Goal: Task Accomplishment & Management: Use online tool/utility

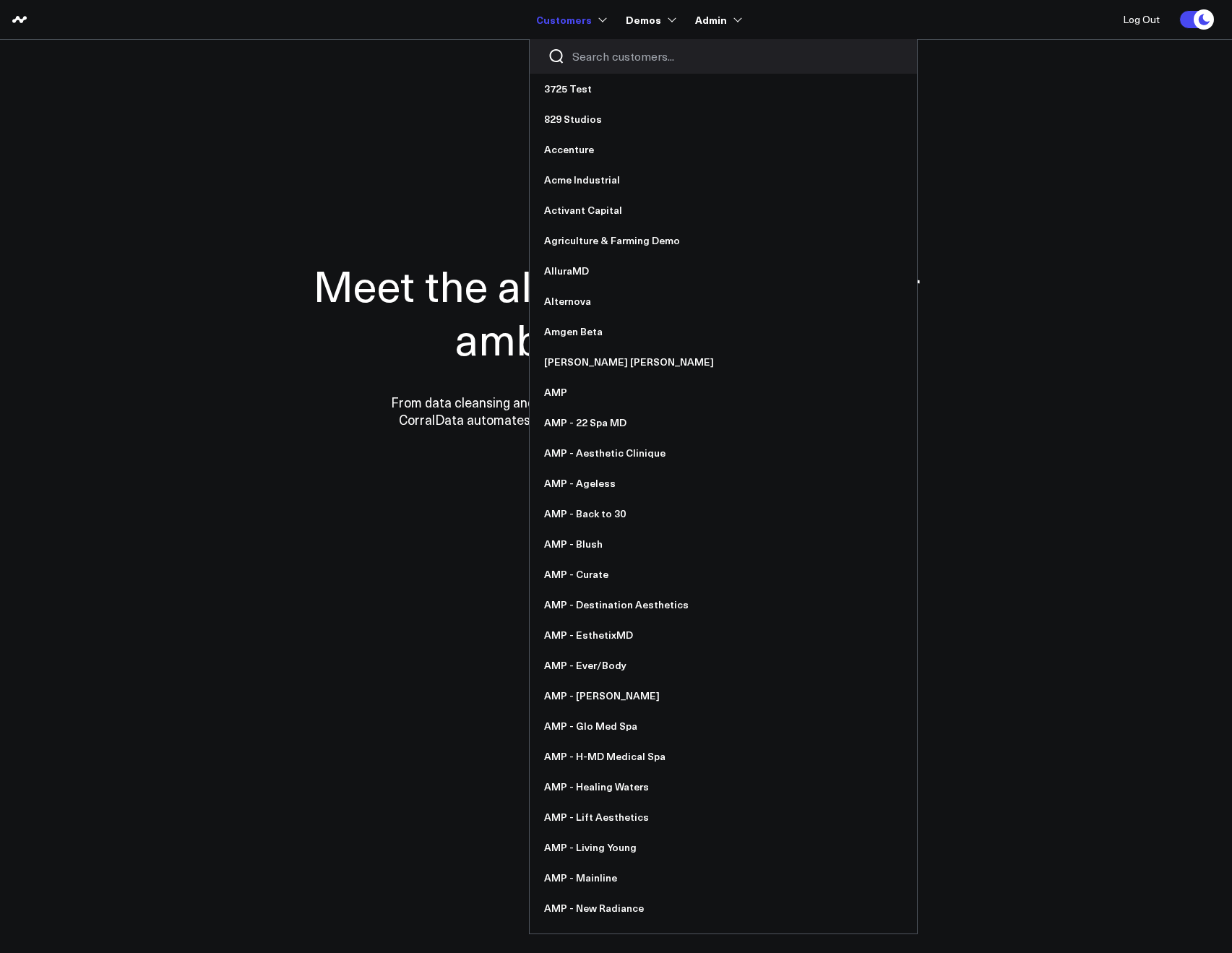
click at [579, 43] on div at bounding box center [723, 56] width 387 height 35
click at [583, 49] on div at bounding box center [723, 56] width 387 height 35
click at [583, 51] on input "Search customers input" at bounding box center [736, 57] width 326 height 16
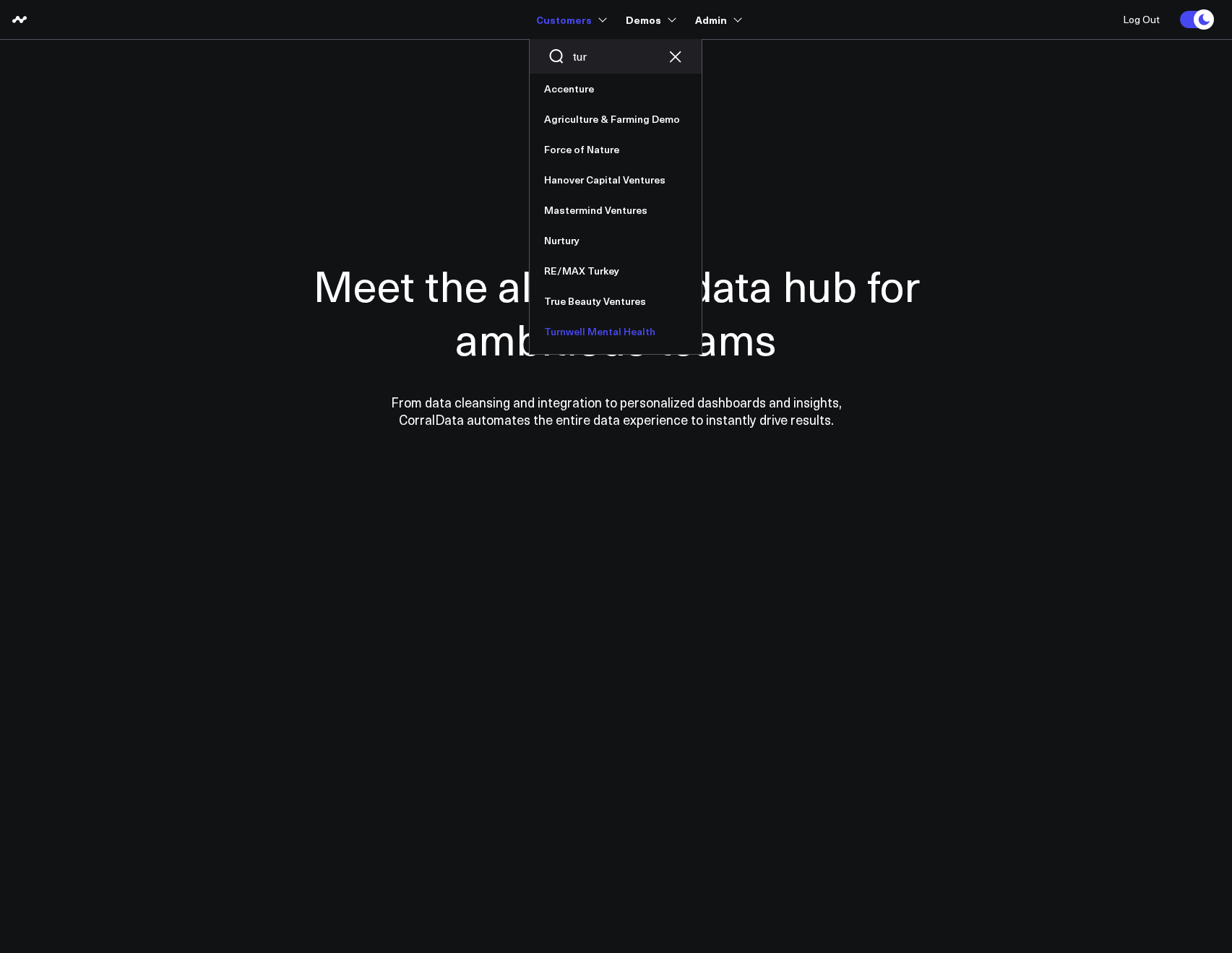
type input "tur"
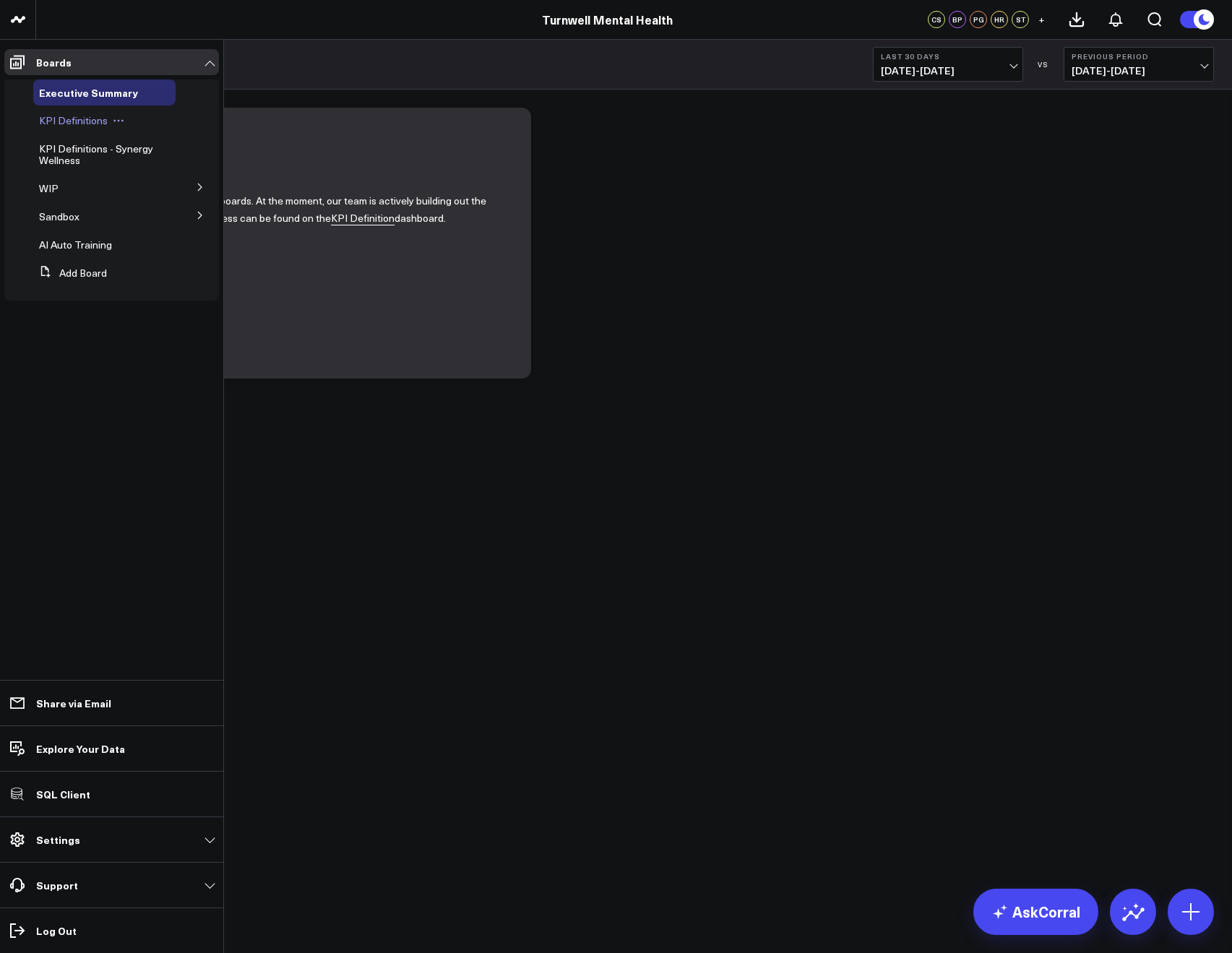
click at [39, 113] on span "KPI Definitions" at bounding box center [73, 120] width 68 height 14
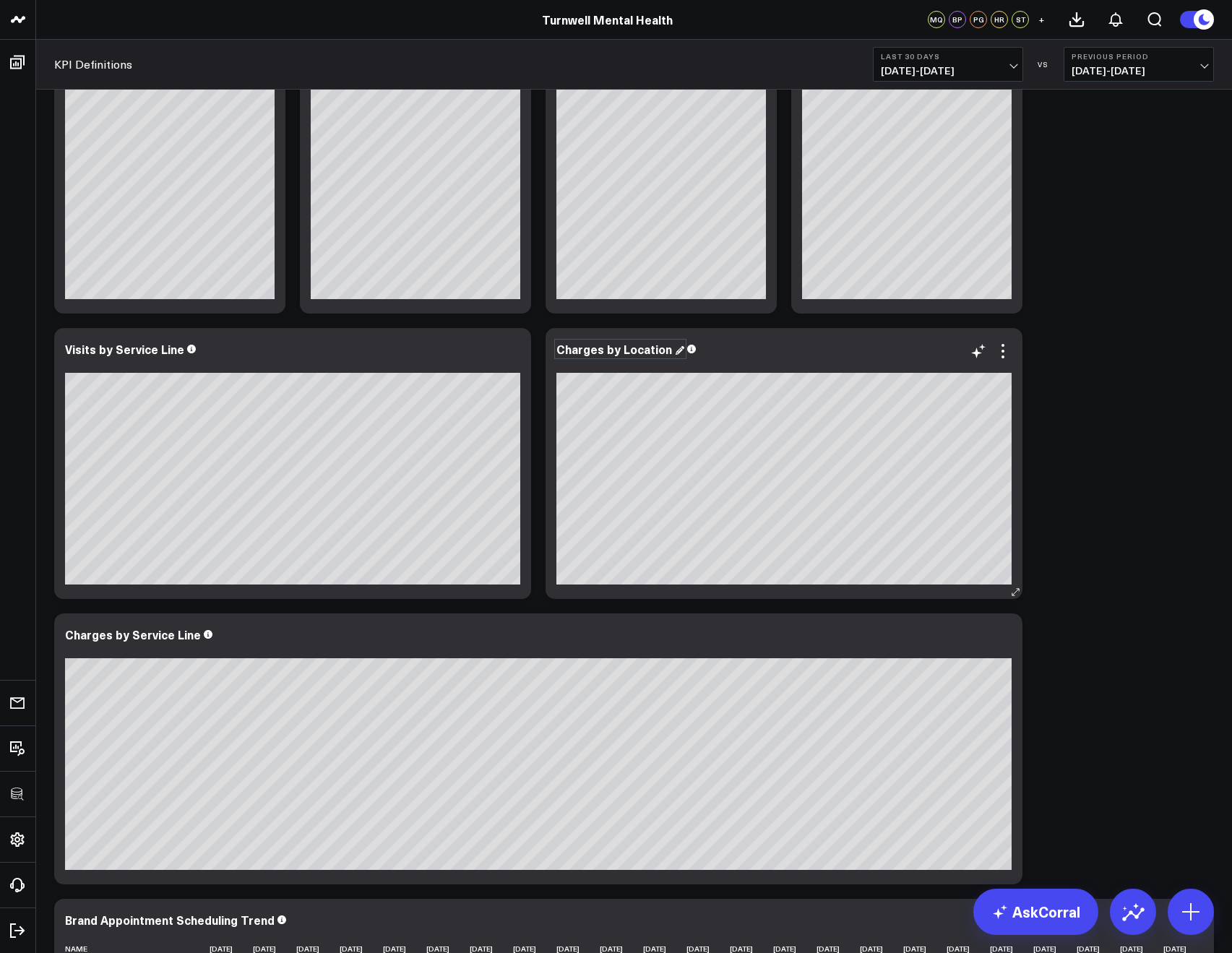
scroll to position [1924, 0]
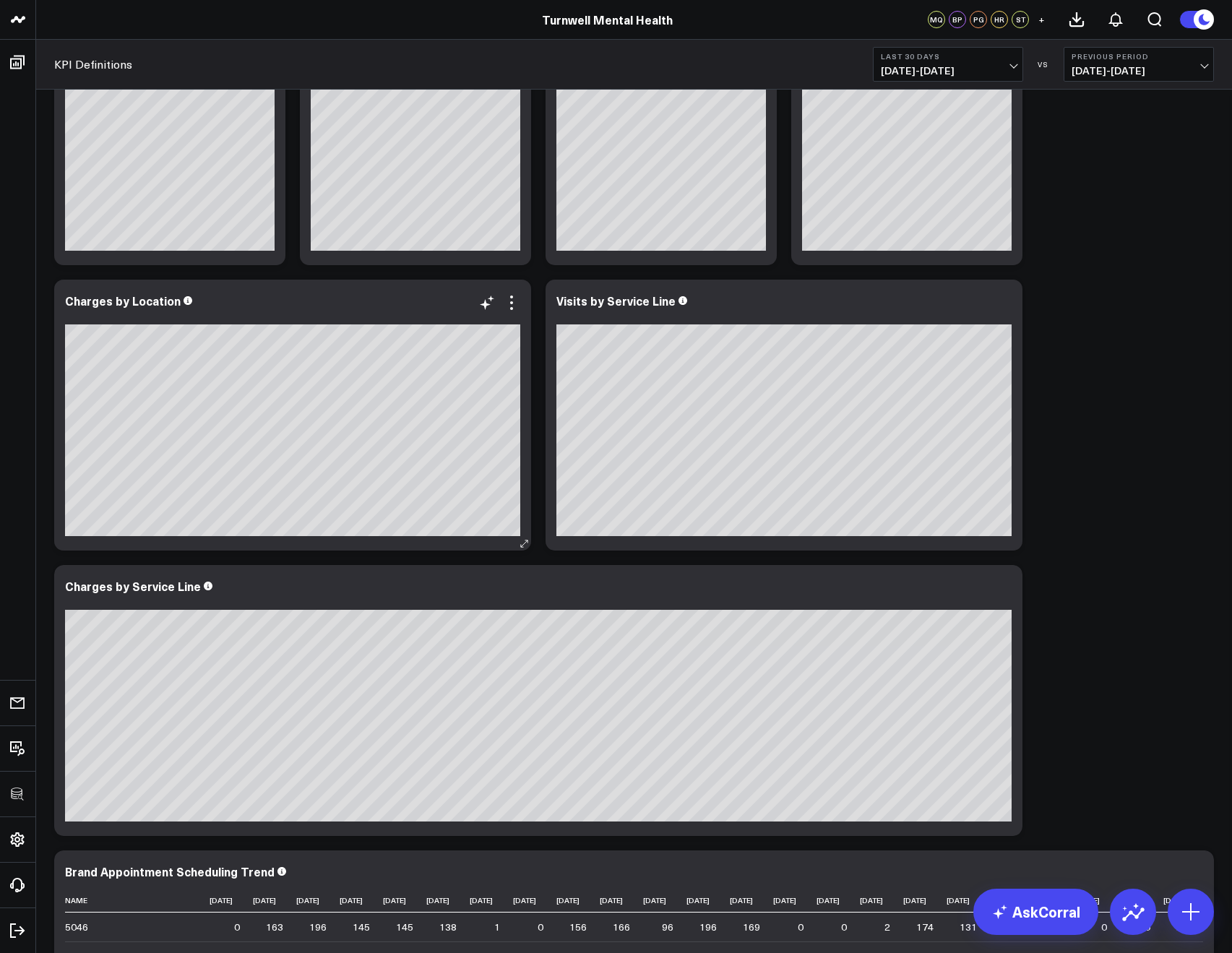
click at [492, 544] on div "Charges by Location" at bounding box center [293, 414] width 477 height 271
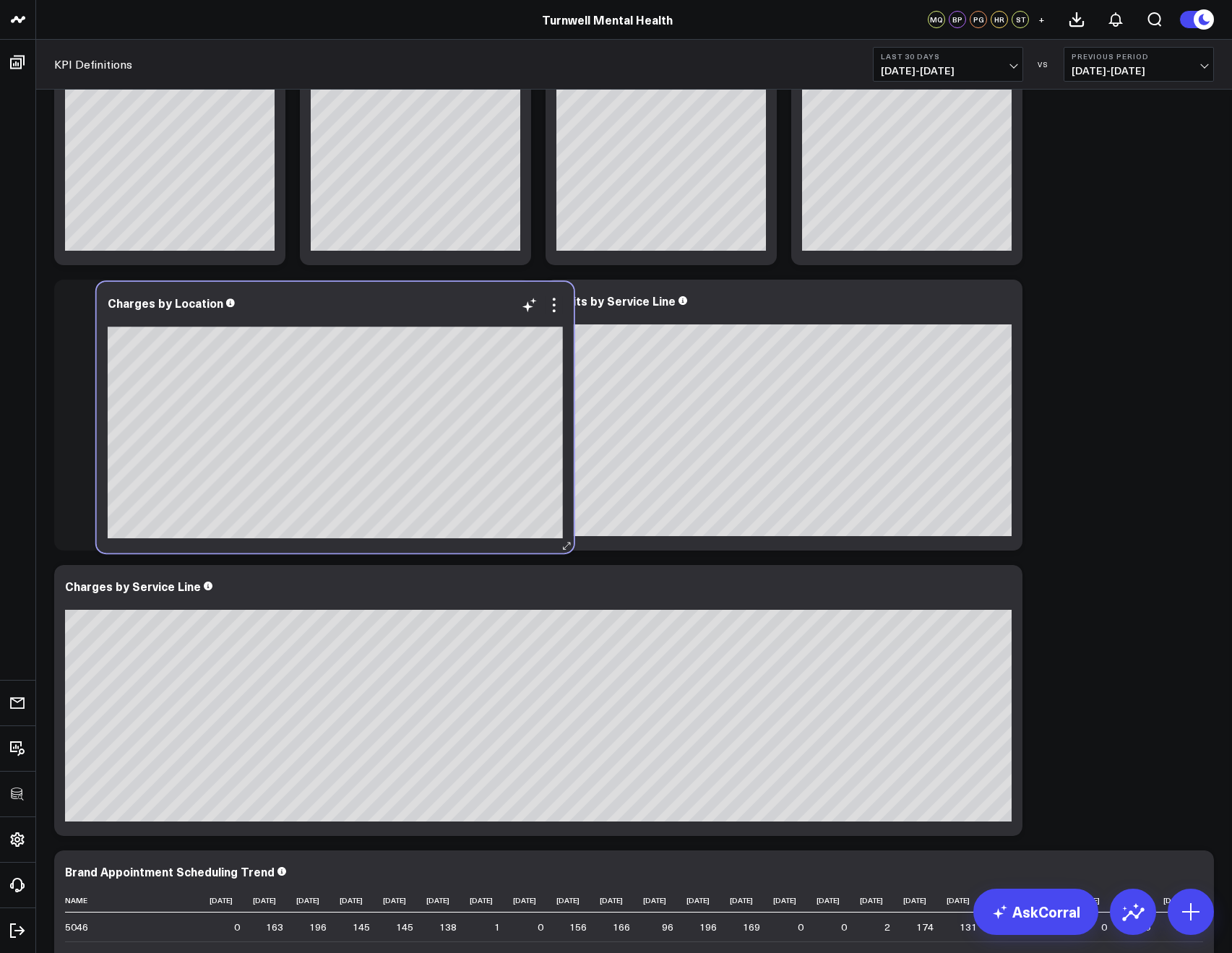
click at [504, 544] on div "Charges by Location" at bounding box center [335, 417] width 477 height 271
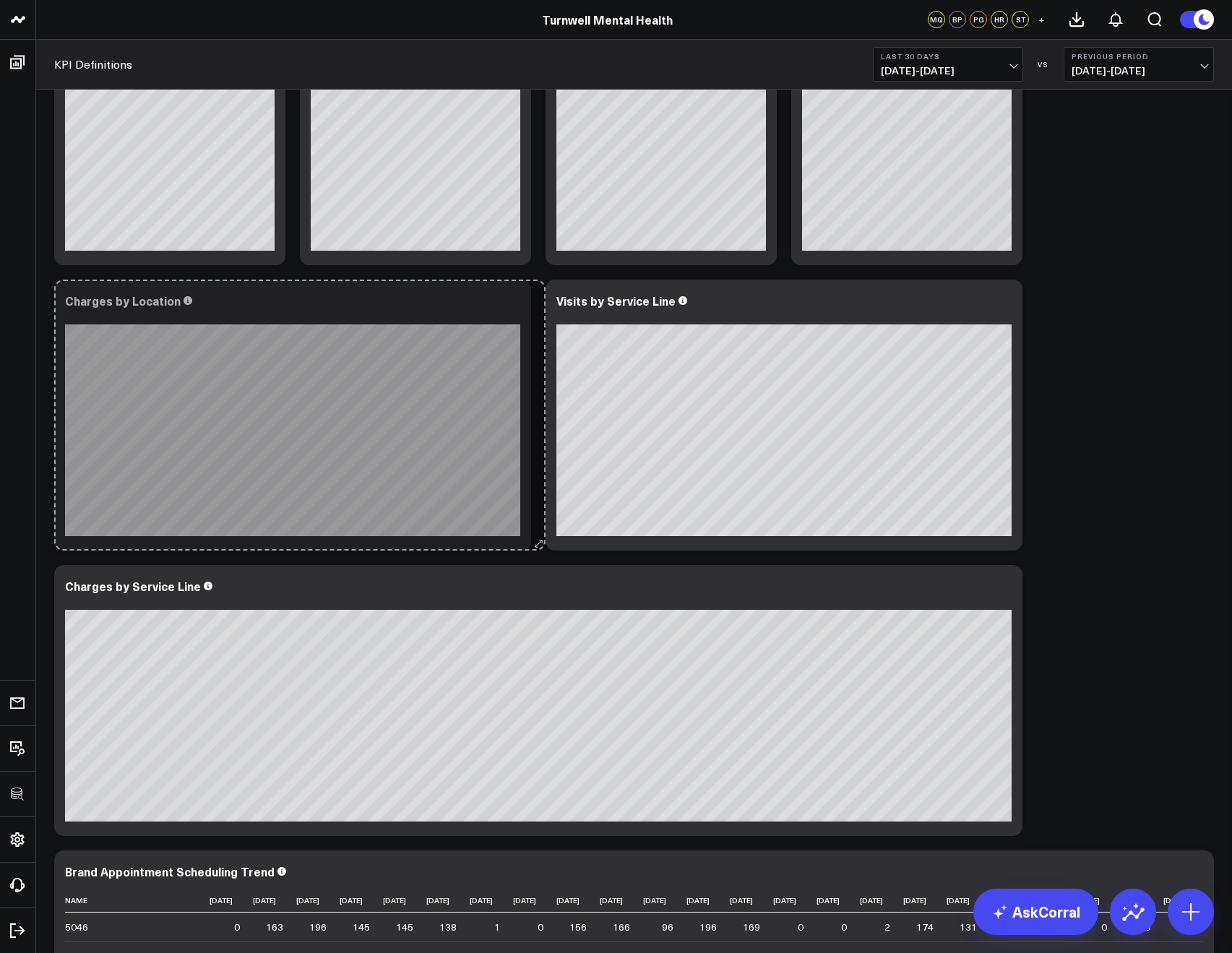
drag, startPoint x: 522, startPoint y: 543, endPoint x: 536, endPoint y: 531, distance: 18.4
click at [536, 531] on div "Modify via AI Copy link to widget Ask support Remove Create linked copy Executi…" at bounding box center [634, 415] width 1174 height 4360
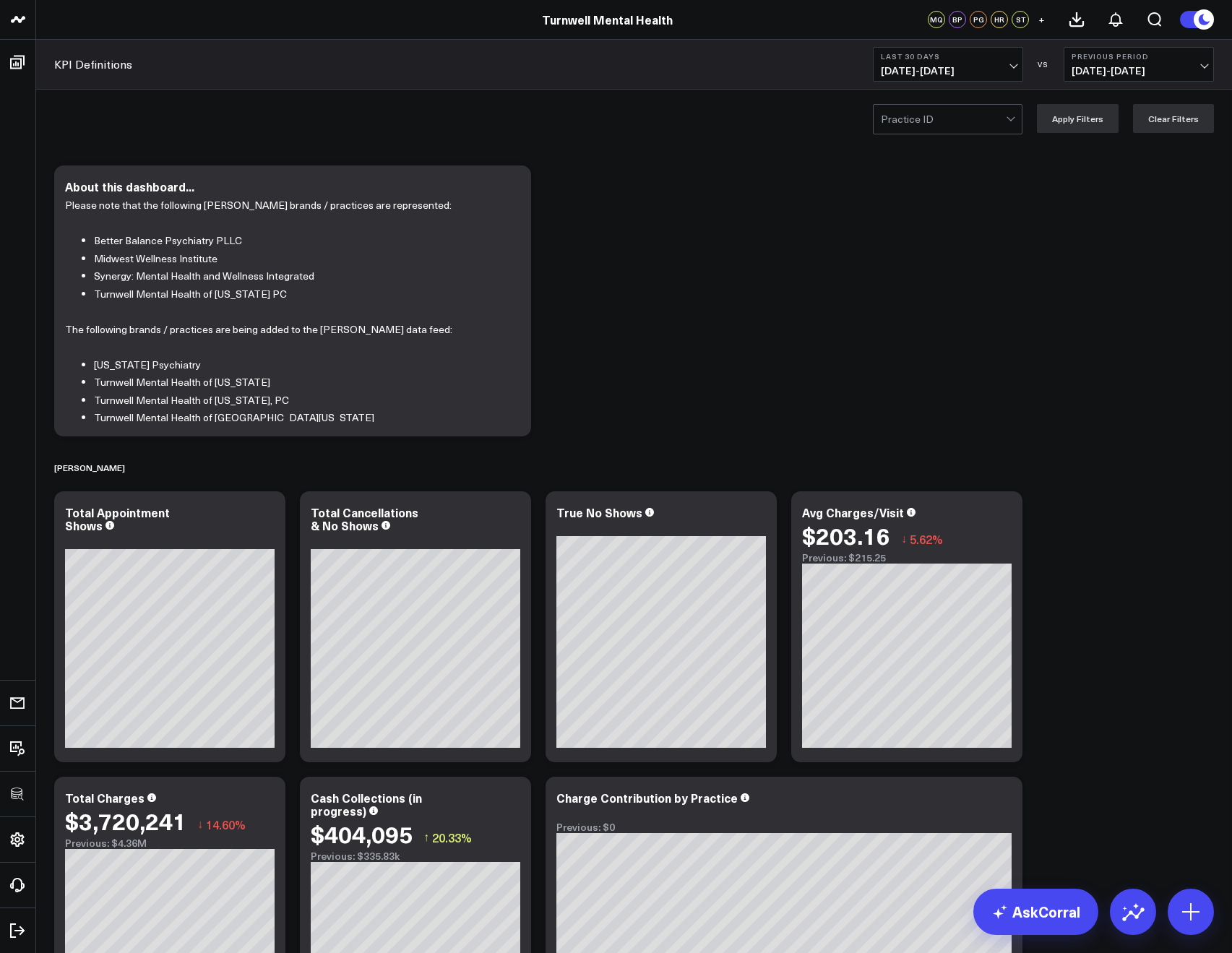
scroll to position [506, 0]
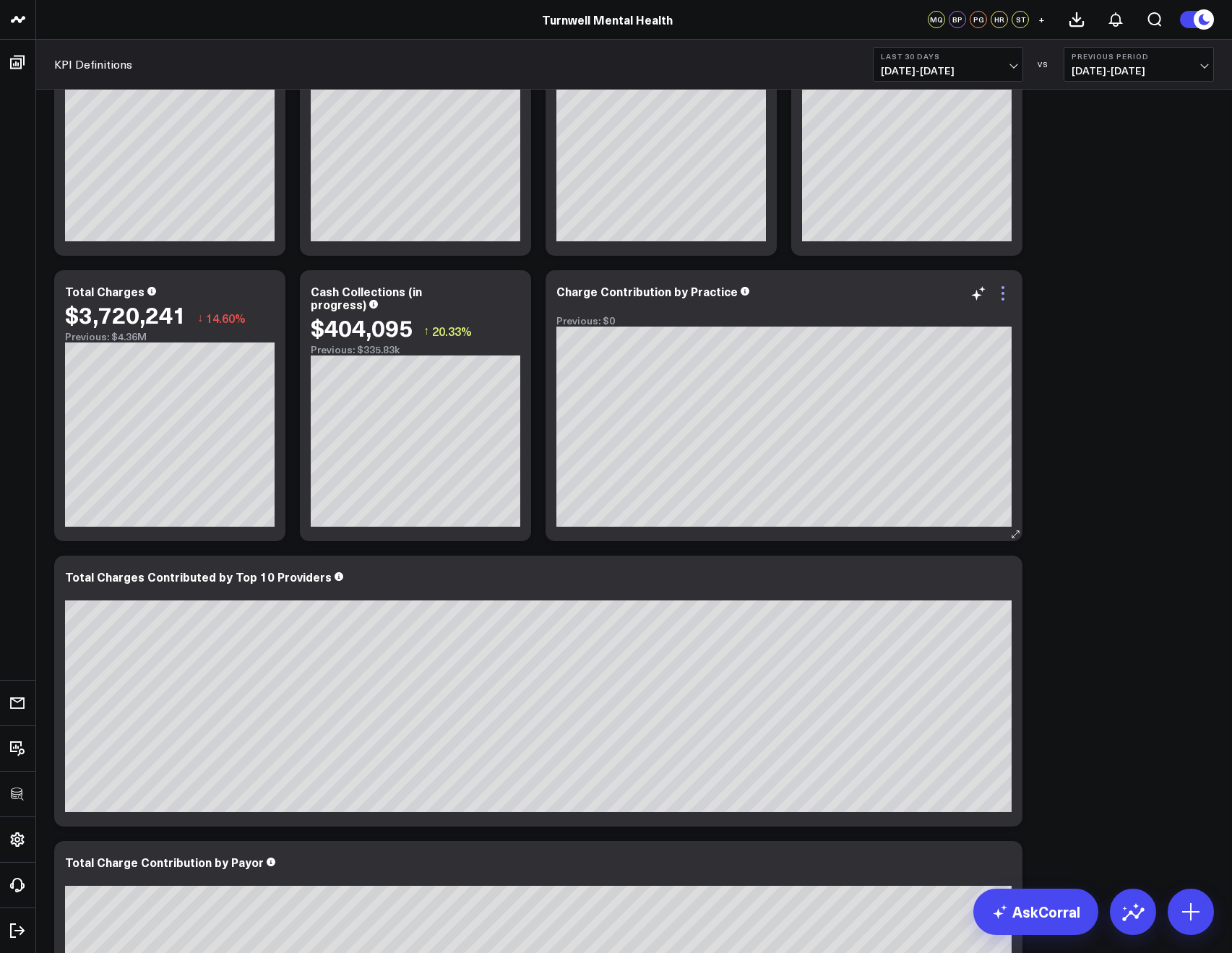
click at [1008, 298] on icon at bounding box center [1003, 293] width 18 height 18
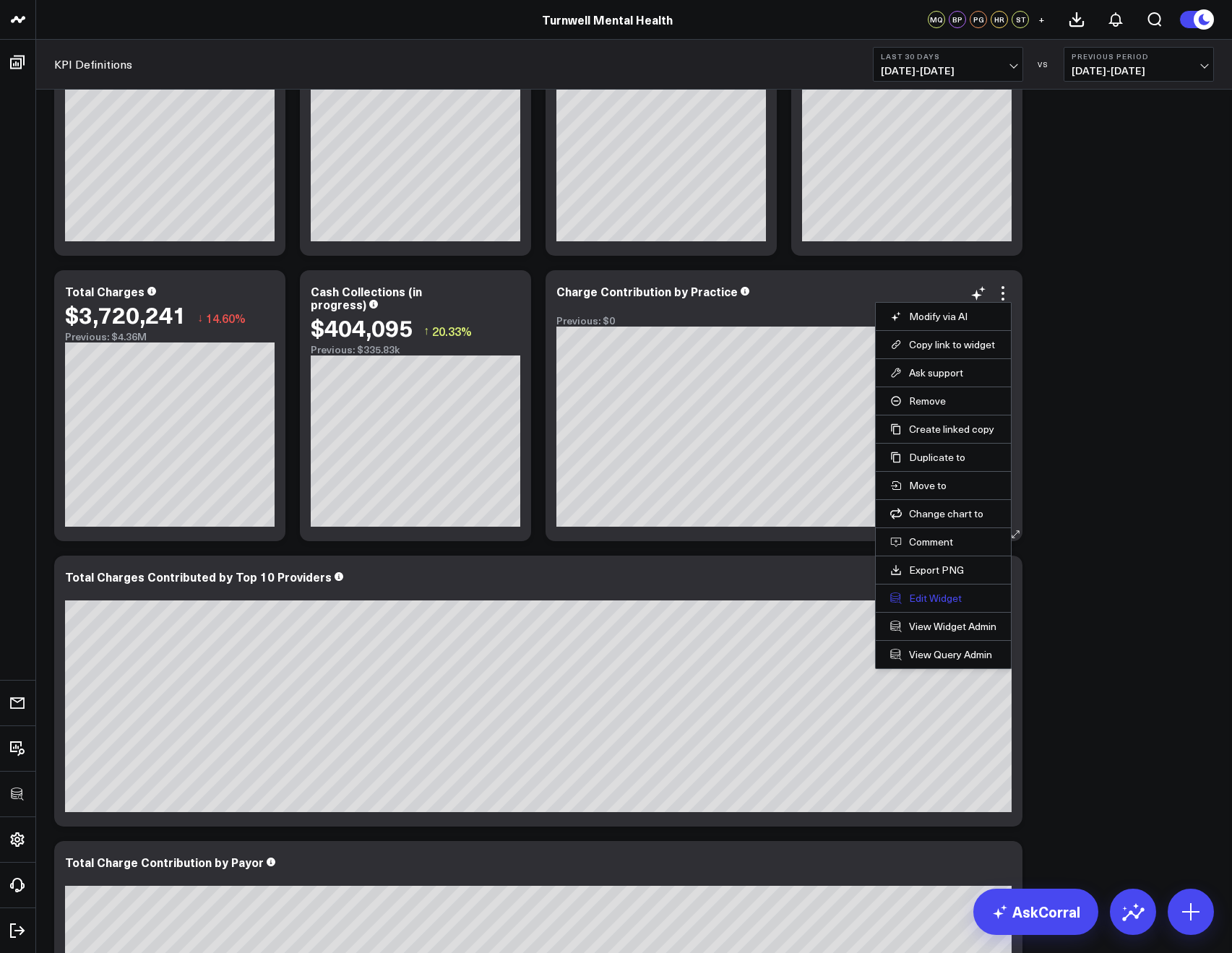
click at [950, 596] on button "Edit Widget" at bounding box center [943, 598] width 106 height 13
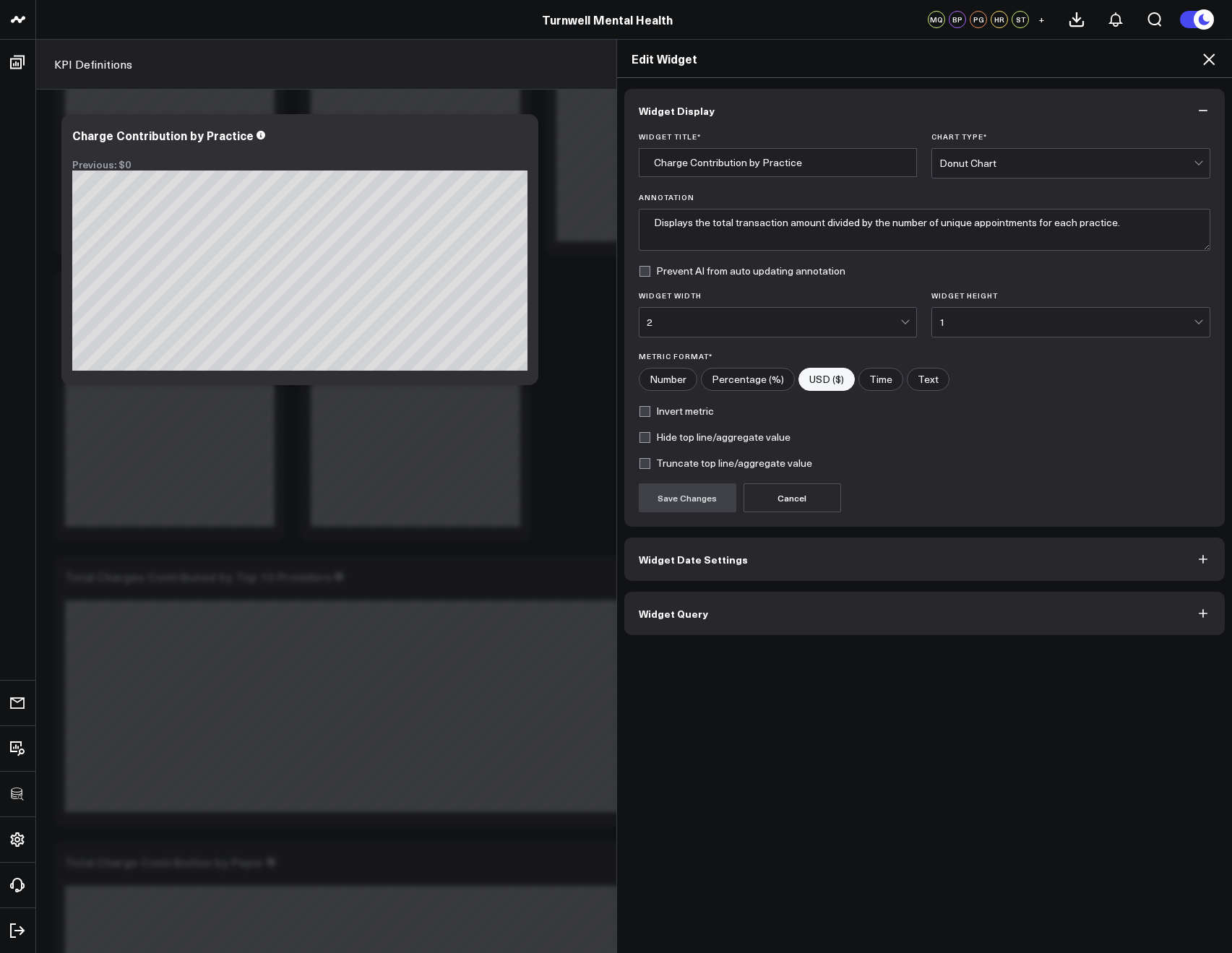
click at [739, 608] on button "Widget Query" at bounding box center [925, 613] width 601 height 43
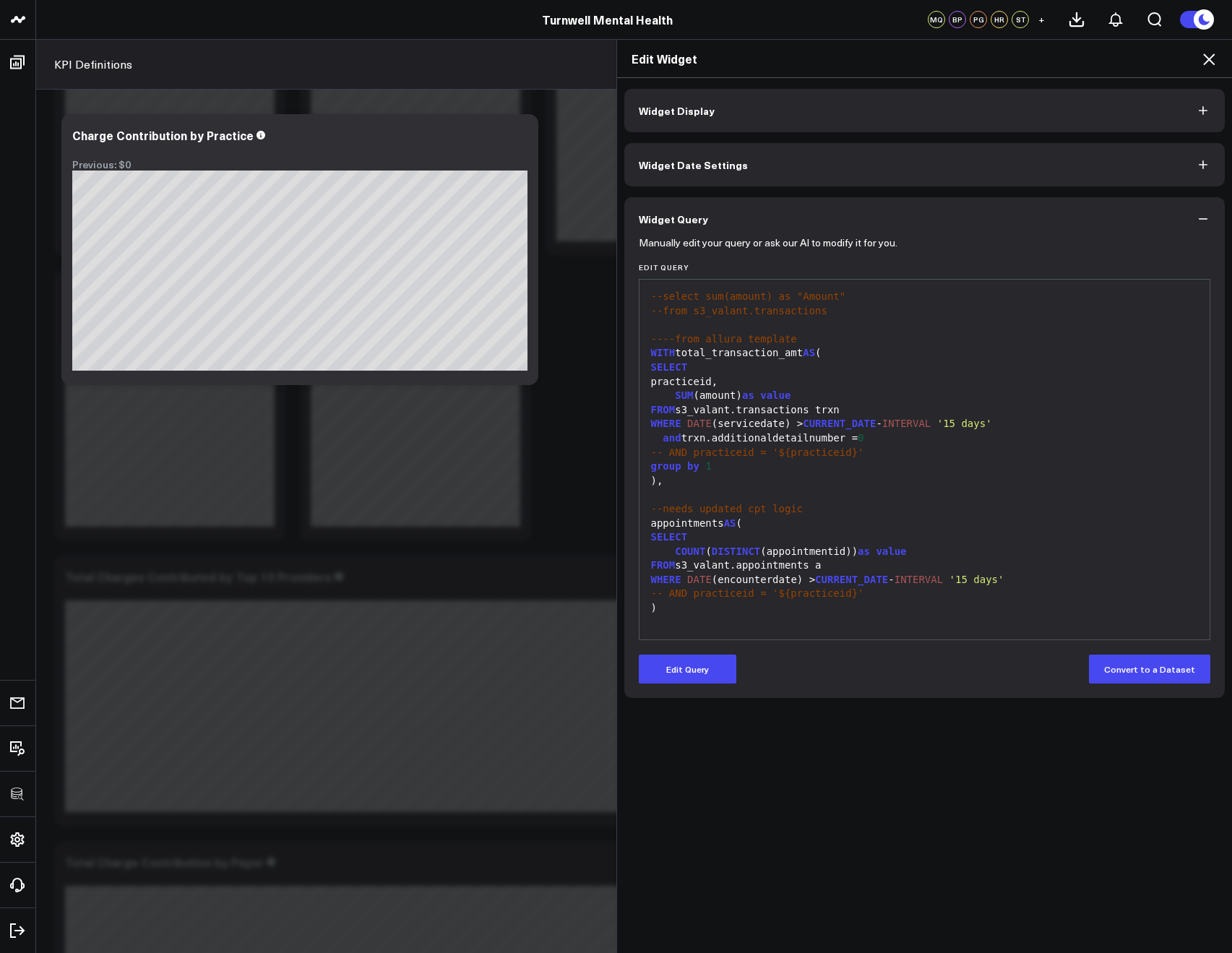
click at [1202, 61] on icon at bounding box center [1209, 60] width 18 height 18
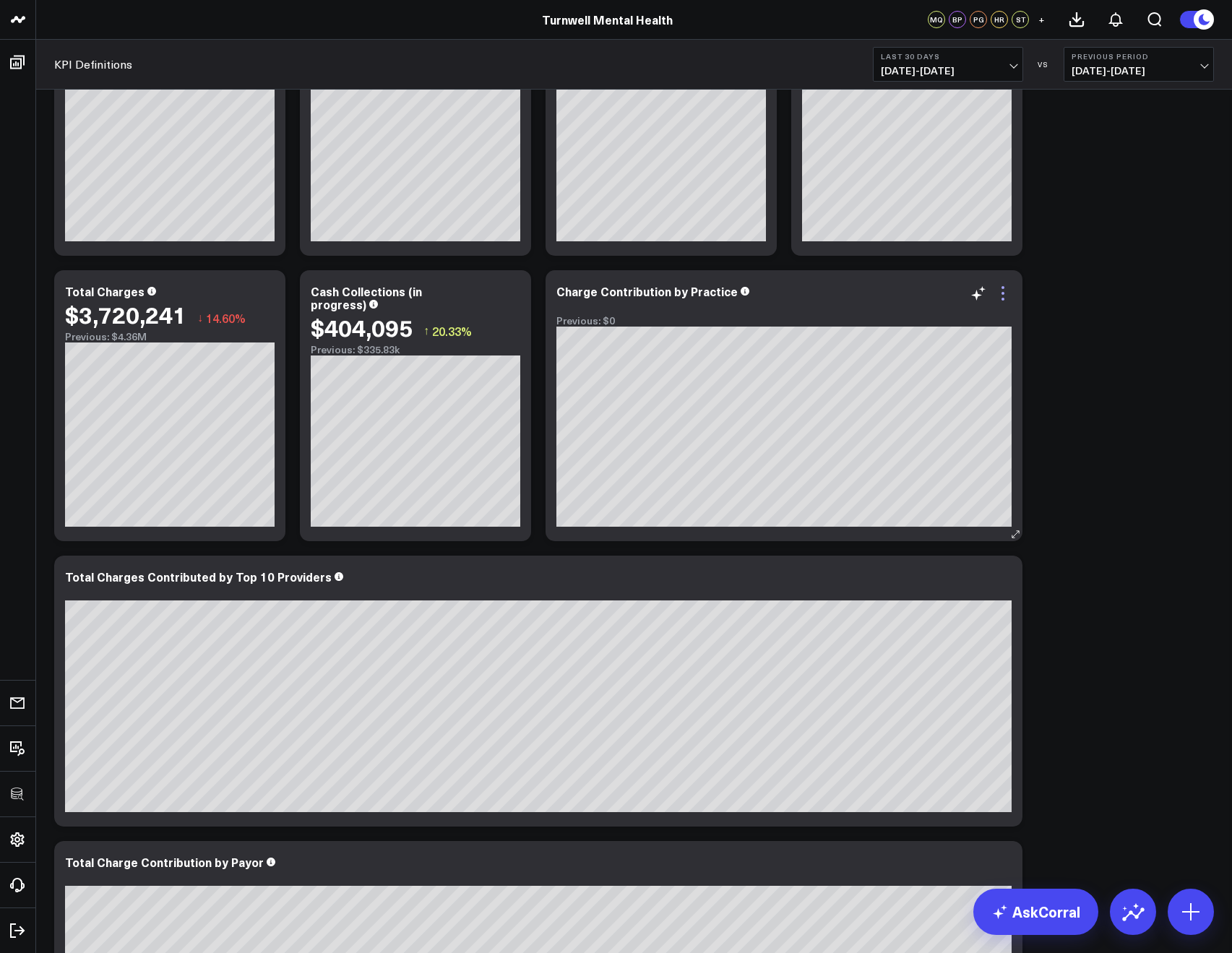
click at [999, 294] on icon at bounding box center [1003, 293] width 18 height 18
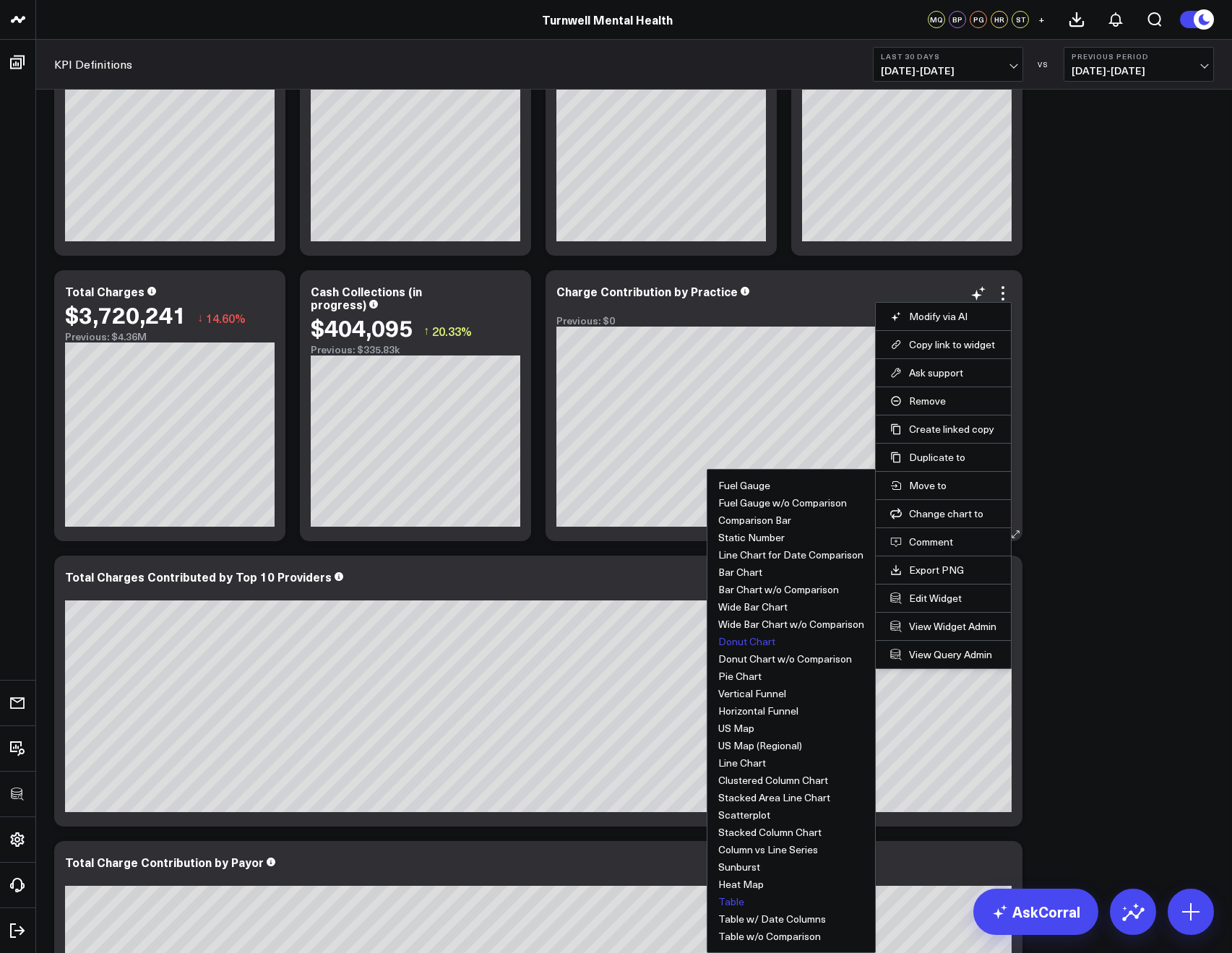
click at [735, 898] on button "Table" at bounding box center [731, 902] width 26 height 10
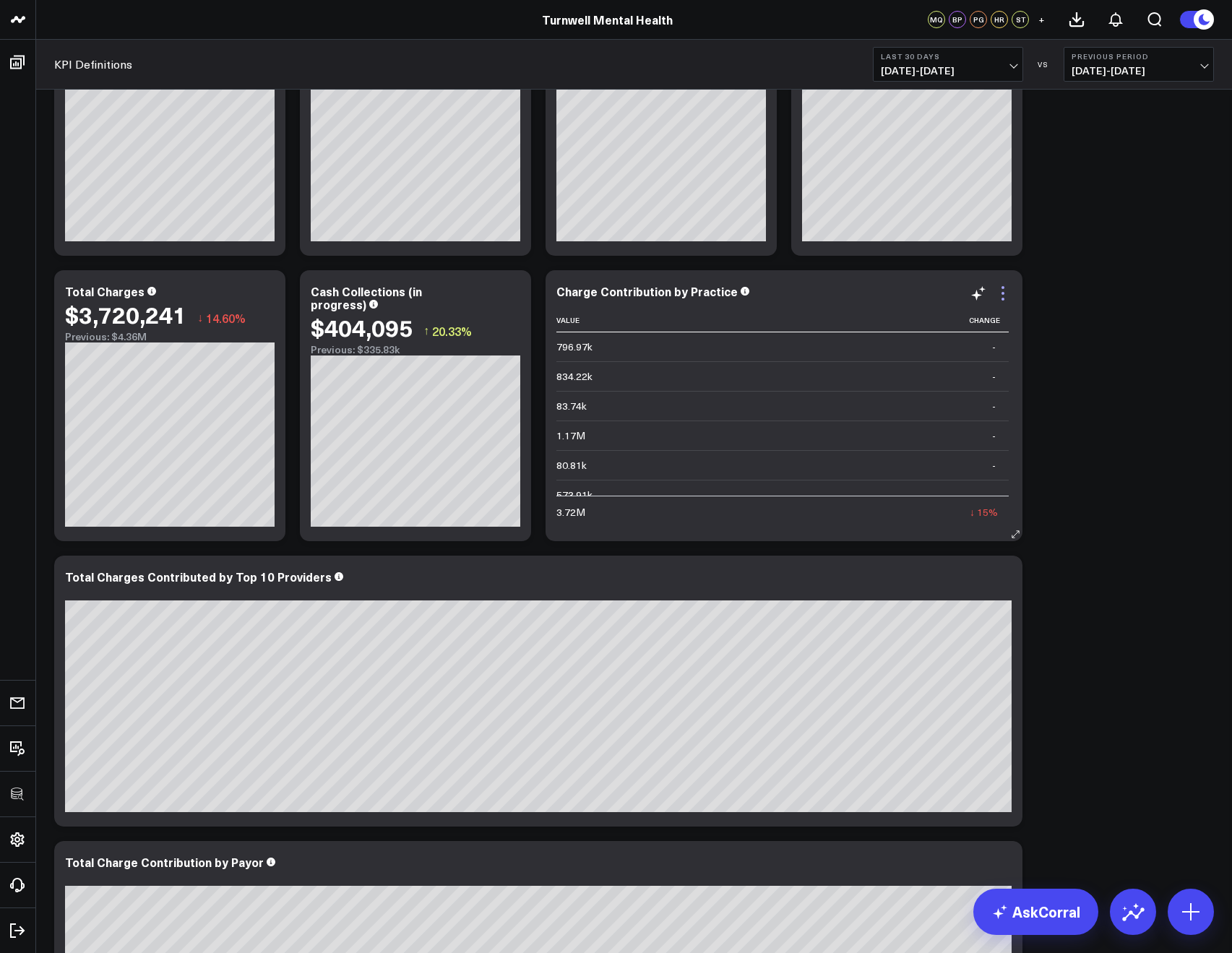
click at [1000, 299] on icon at bounding box center [1003, 293] width 18 height 18
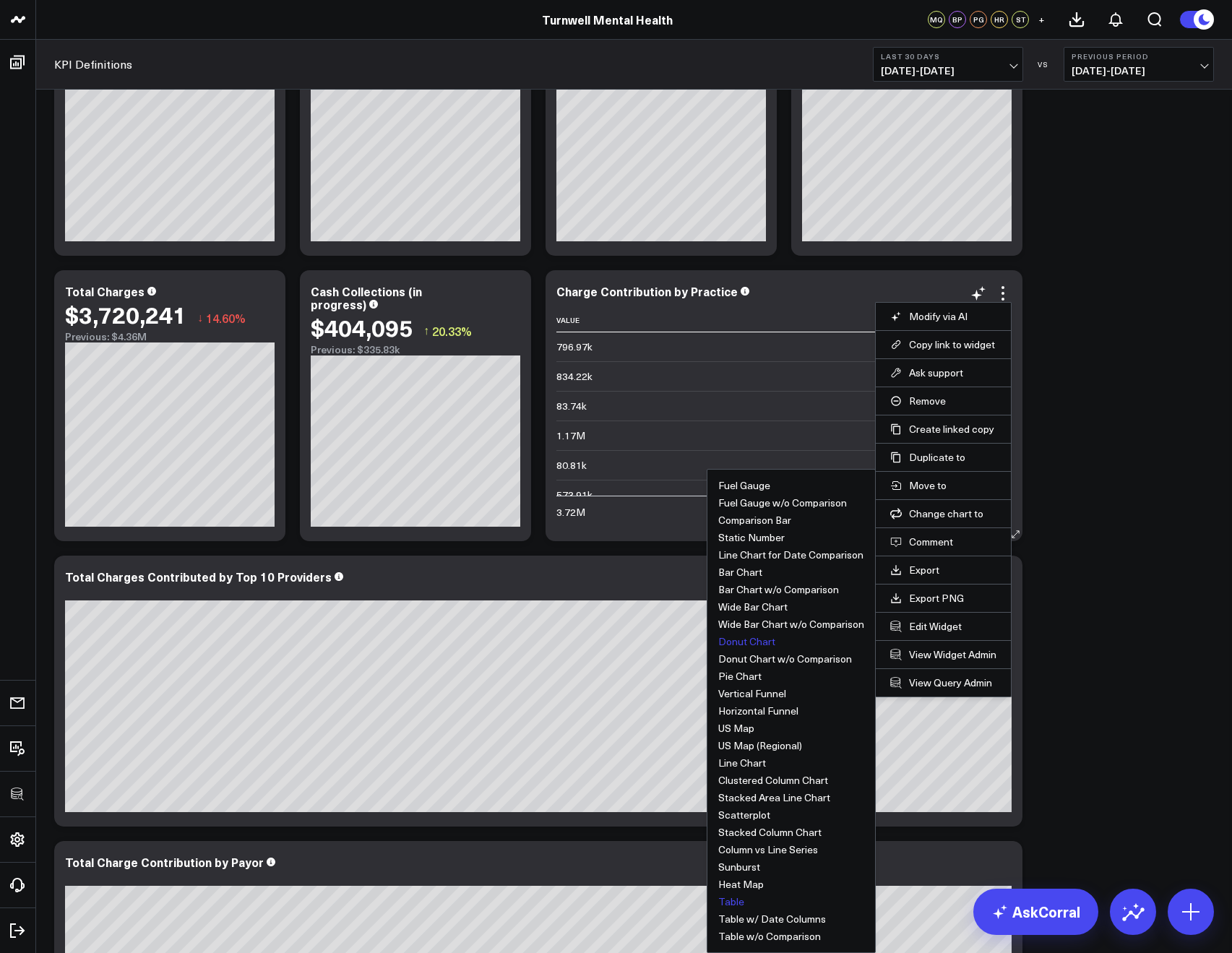
click at [727, 646] on button "Donut Chart" at bounding box center [747, 641] width 57 height 10
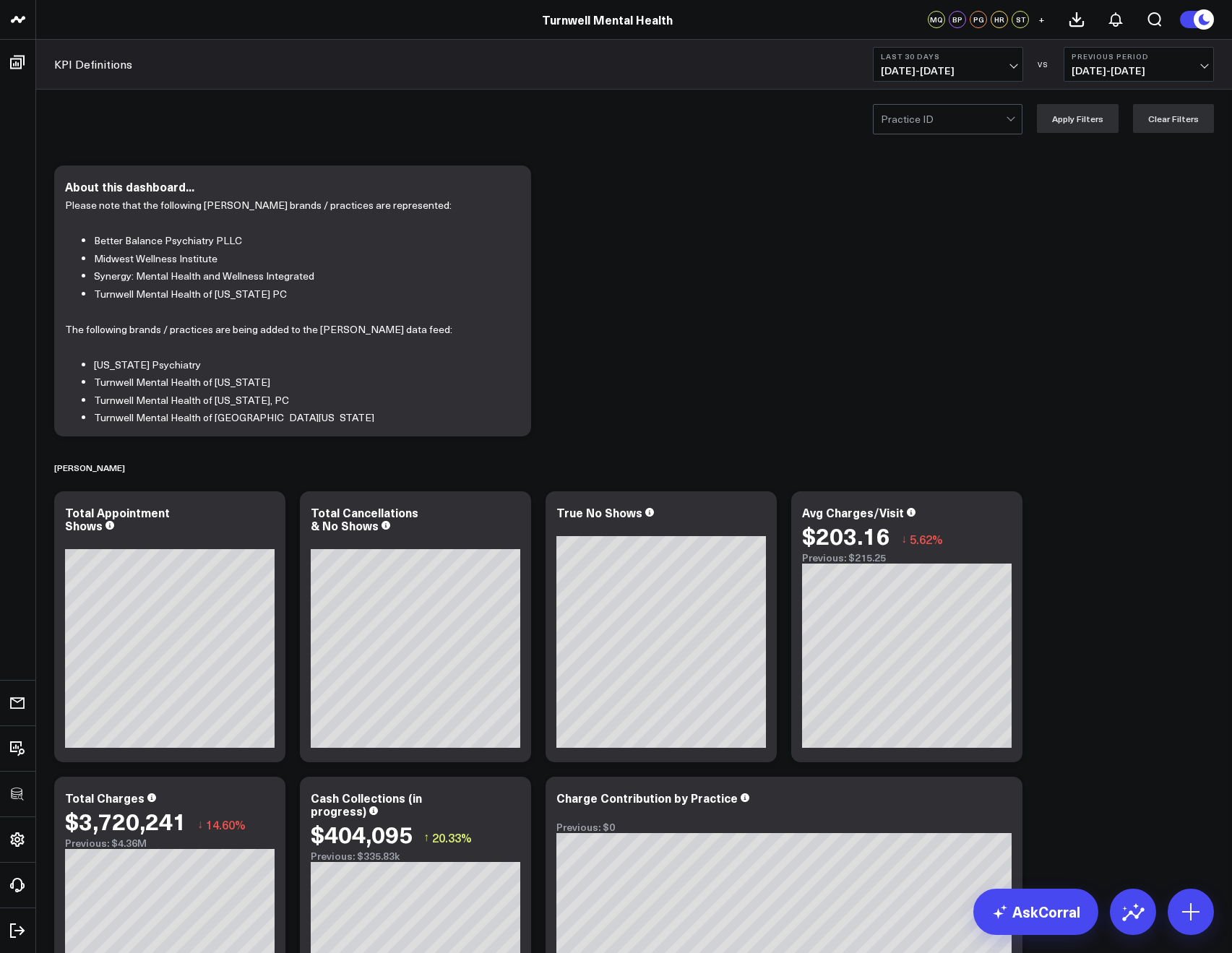
click at [895, 123] on div at bounding box center [943, 119] width 125 height 29
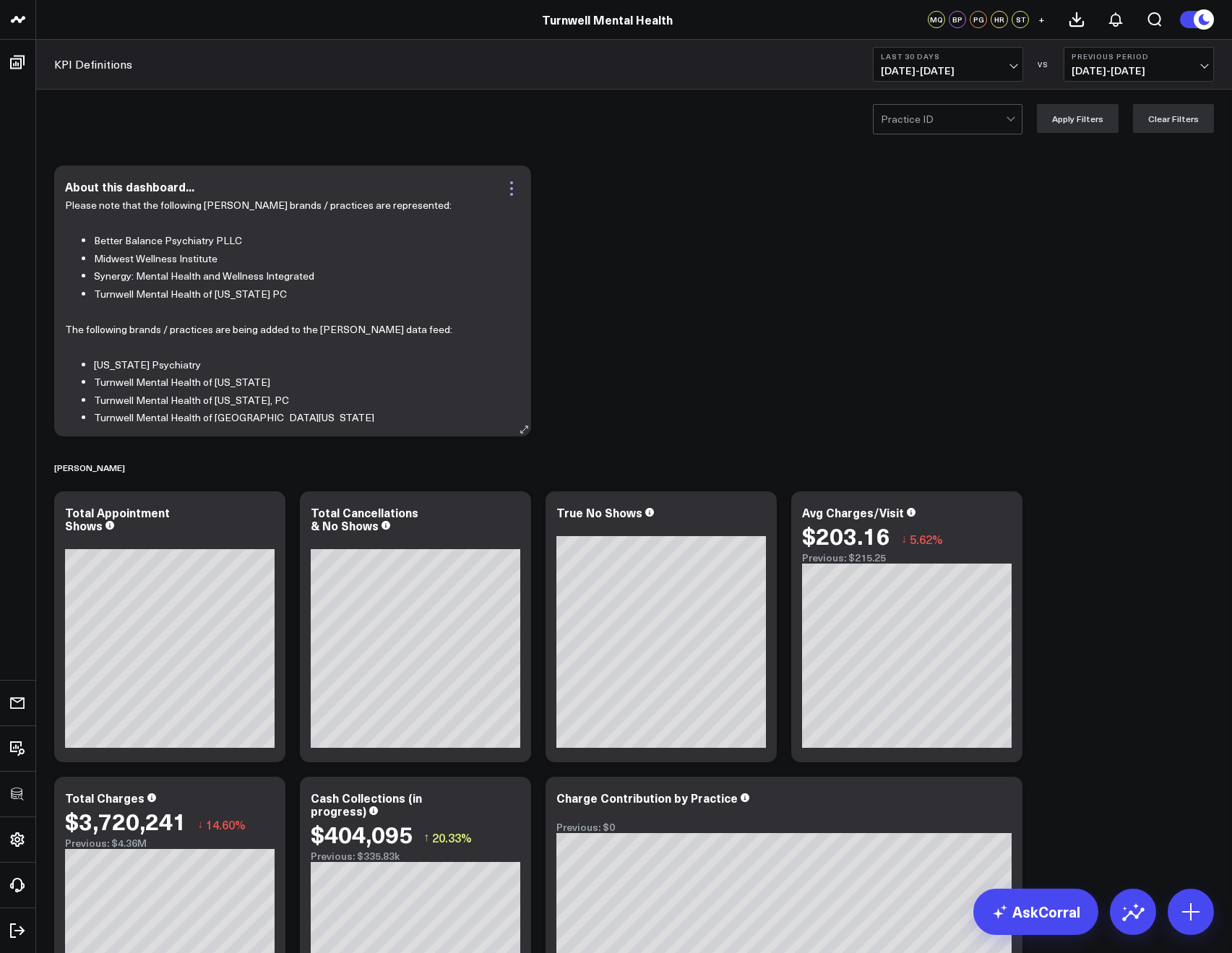
click at [395, 255] on li "Midwest Wellness Institute" at bounding box center [301, 259] width 415 height 18
click at [511, 183] on icon at bounding box center [512, 183] width 3 height 3
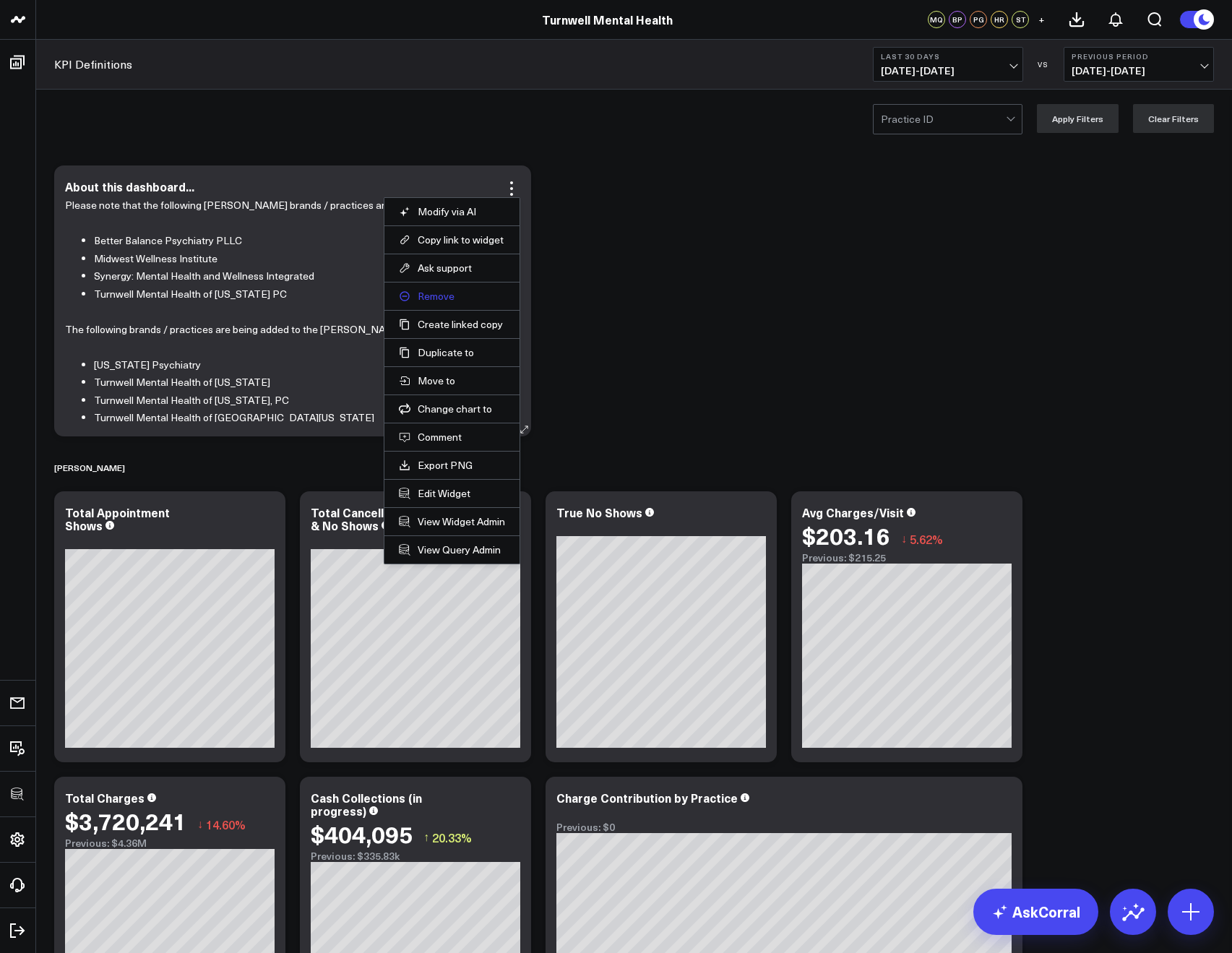
click at [434, 292] on button "Remove" at bounding box center [452, 296] width 106 height 13
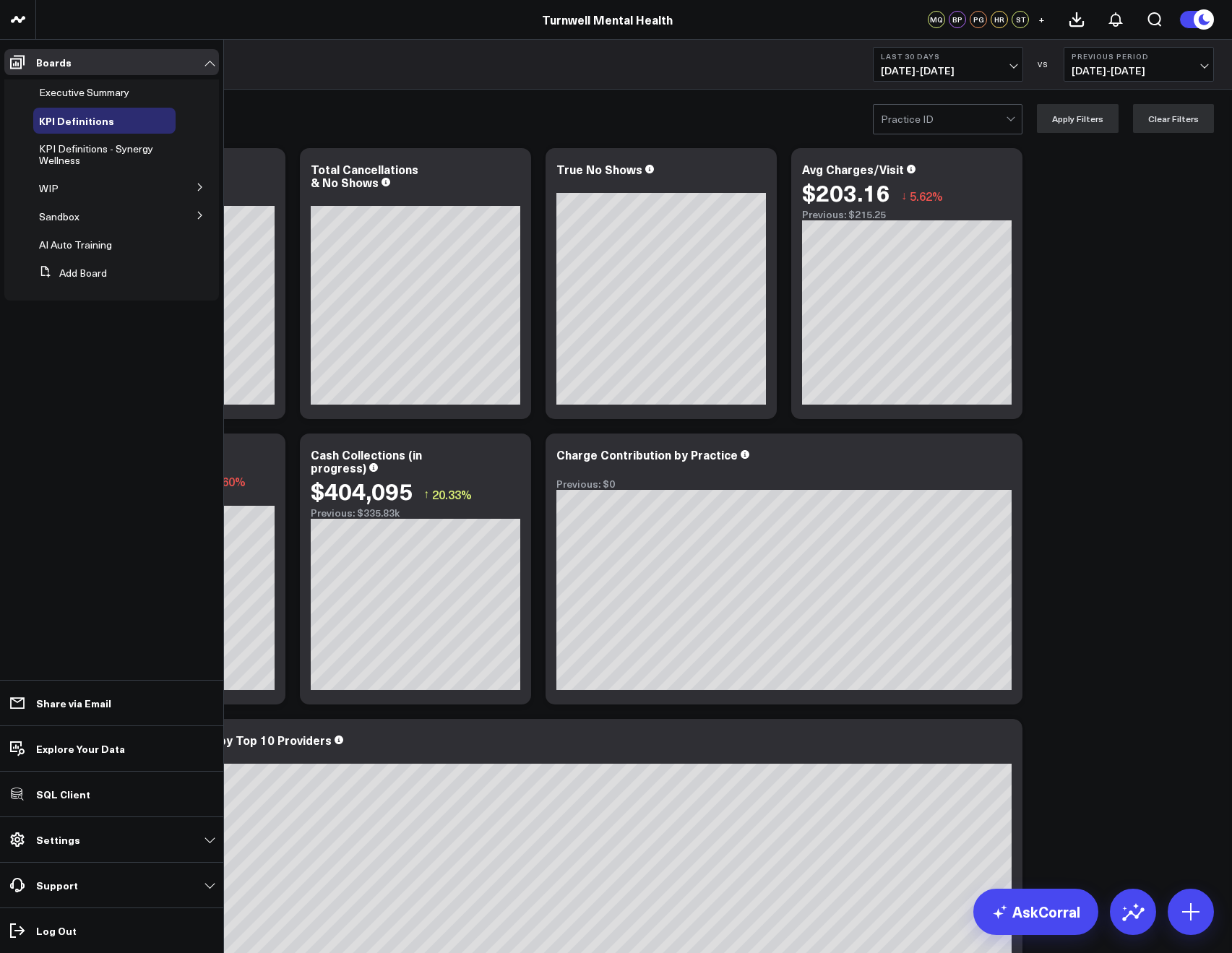
click at [194, 185] on button at bounding box center [200, 186] width 37 height 21
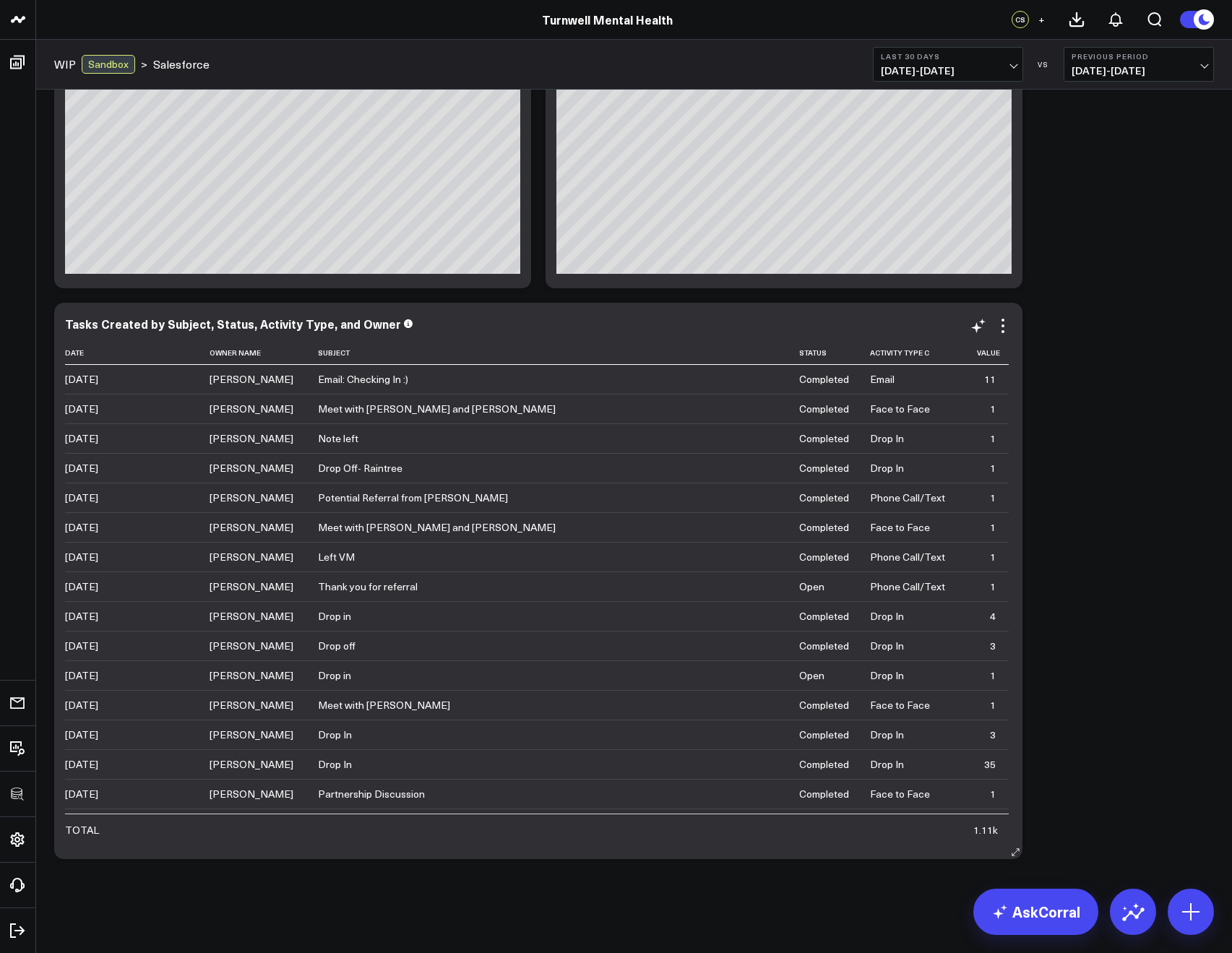
scroll to position [2801, 0]
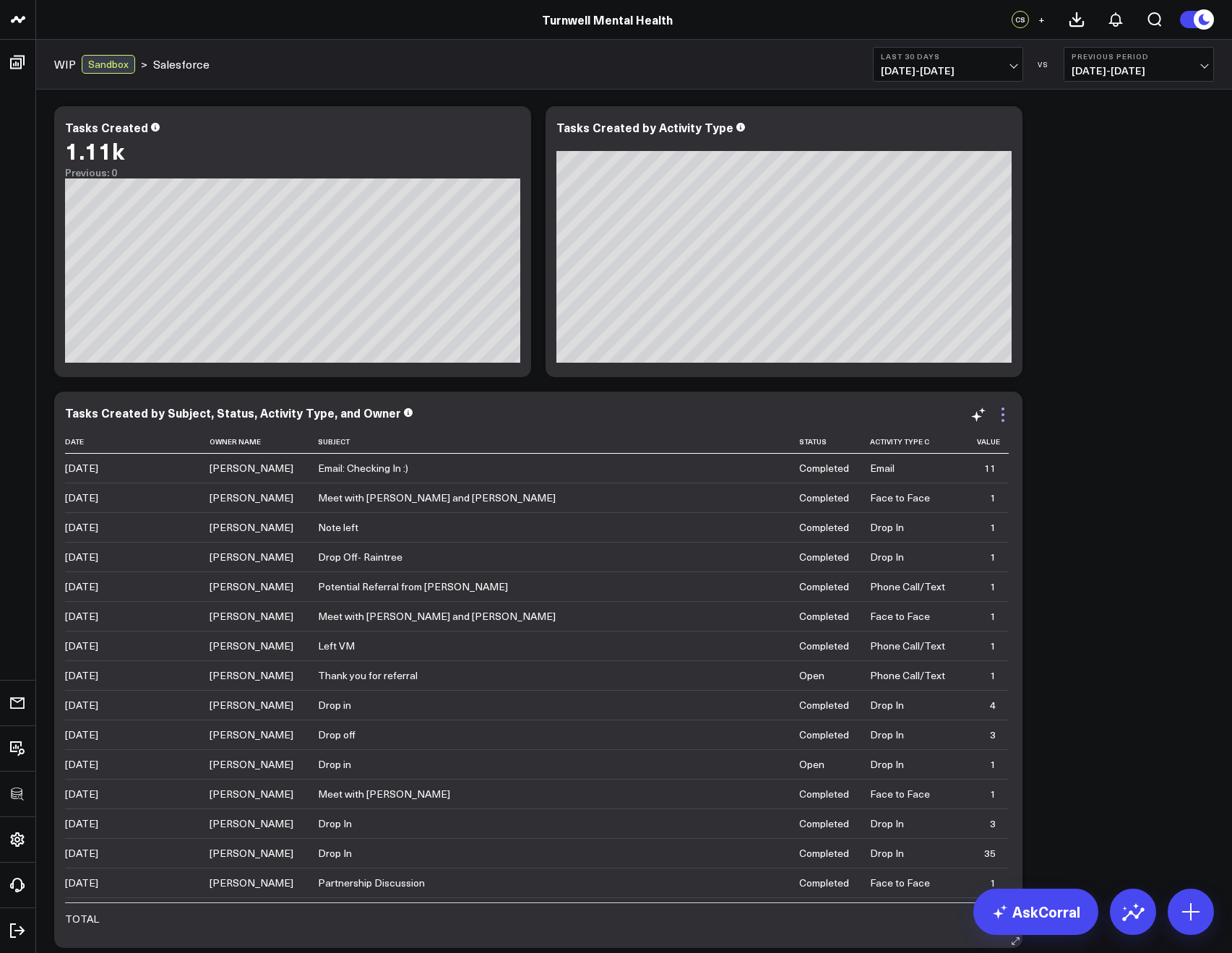
click at [1000, 418] on icon at bounding box center [1003, 414] width 18 height 18
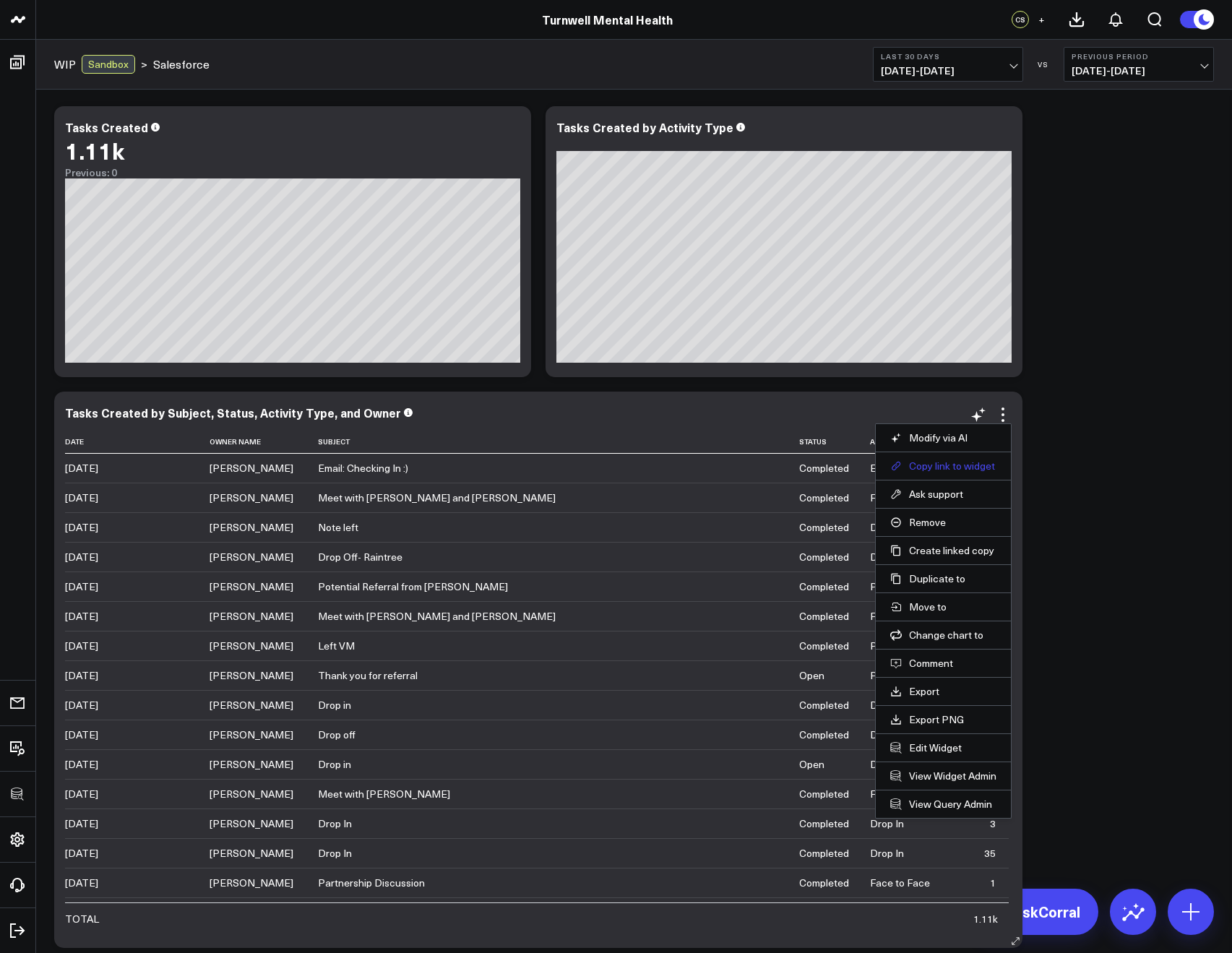
click at [920, 467] on button "Copy link to widget" at bounding box center [943, 466] width 106 height 13
